Goal: Transaction & Acquisition: Purchase product/service

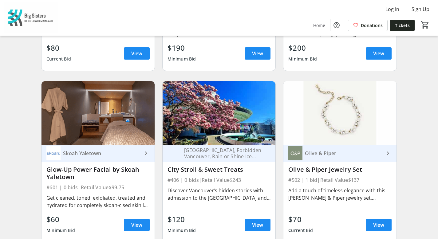
scroll to position [1538, 0]
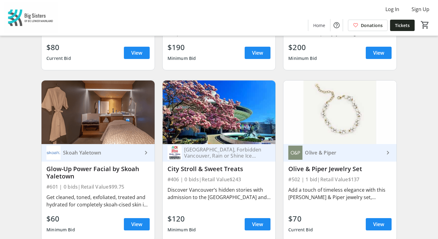
click at [327, 150] on div "Olive & Piper" at bounding box center [343, 153] width 82 height 6
click at [376, 221] on span "View" at bounding box center [378, 224] width 11 height 7
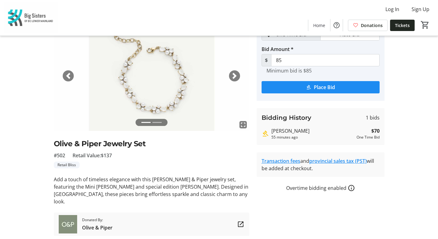
scroll to position [40, 0]
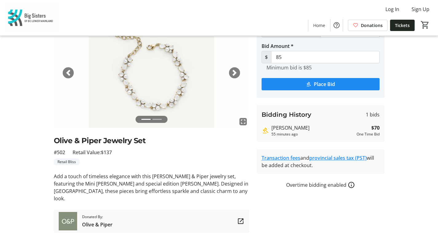
click at [234, 74] on span "button" at bounding box center [234, 73] width 6 height 6
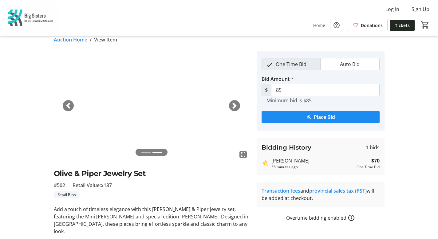
scroll to position [4, 0]
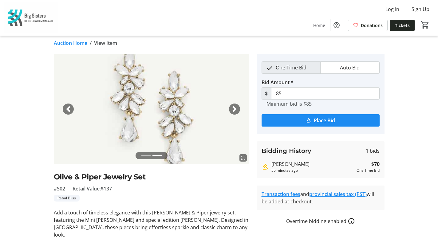
click at [67, 109] on span "button" at bounding box center [68, 109] width 6 height 6
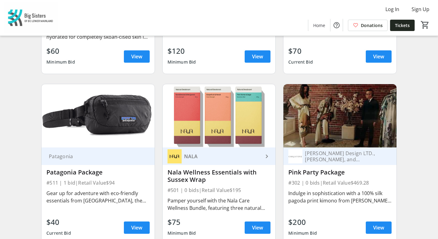
scroll to position [1707, 0]
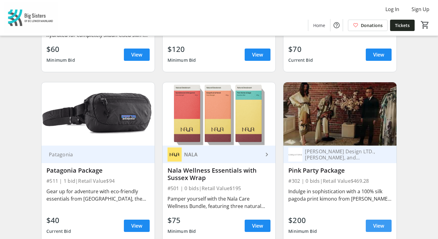
click at [376, 222] on span "View" at bounding box center [378, 225] width 11 height 7
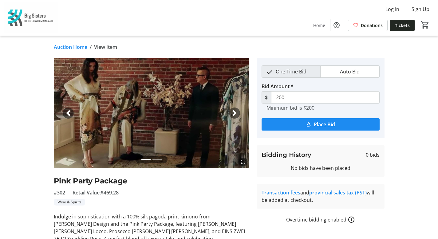
click at [167, 121] on img at bounding box center [151, 113] width 195 height 110
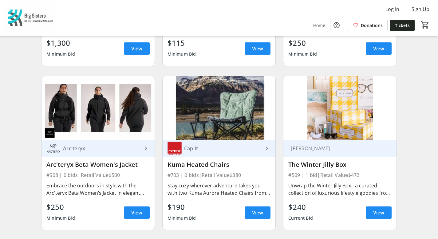
scroll to position [2220, 0]
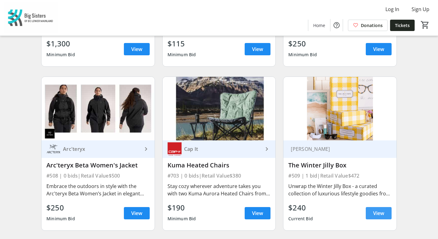
click at [377, 210] on span "View" at bounding box center [378, 213] width 11 height 7
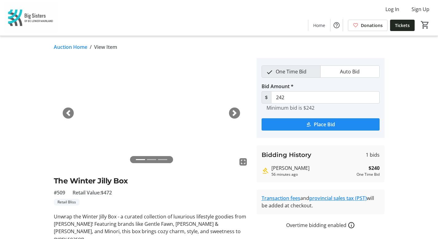
click at [234, 114] on span "button" at bounding box center [234, 113] width 6 height 6
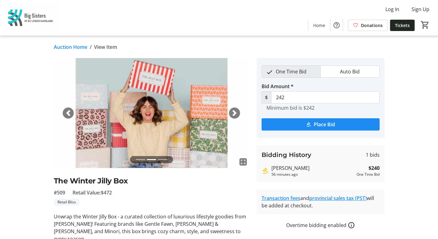
click at [234, 114] on span "button" at bounding box center [234, 113] width 6 height 6
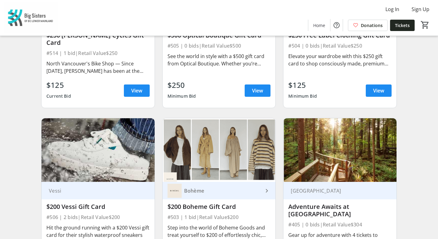
scroll to position [1155, 0]
